Goal: Navigation & Orientation: Find specific page/section

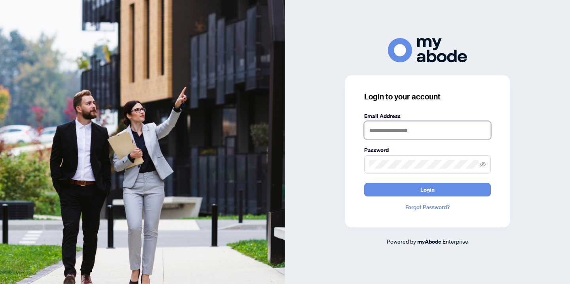
click at [394, 130] on input "text" at bounding box center [427, 130] width 127 height 18
type input "**********"
click at [364, 183] on button "Login" at bounding box center [427, 189] width 127 height 13
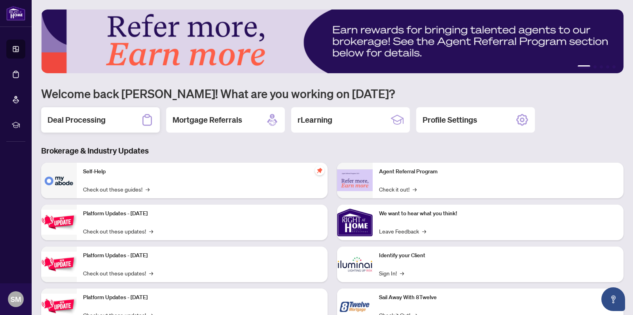
click at [89, 119] on h2 "Deal Processing" at bounding box center [76, 119] width 58 height 11
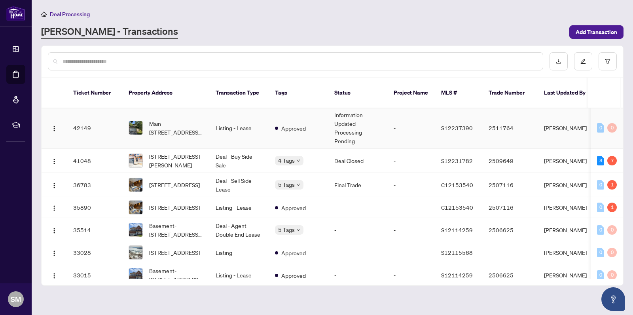
scroll to position [0, 1]
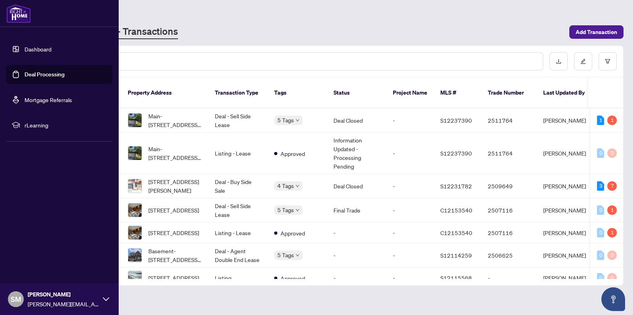
click at [48, 45] on link "Dashboard" at bounding box center [38, 48] width 27 height 7
